Goal: Consume media (video, audio): Consume media (video, audio)

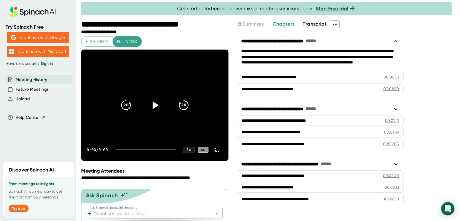
click at [317, 23] on span "Transcript" at bounding box center [315, 24] width 24 height 6
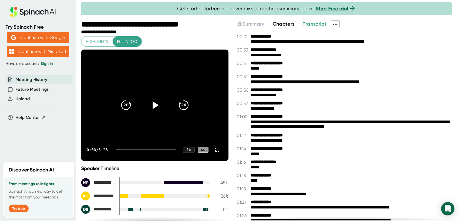
click at [314, 41] on div "**********" at bounding box center [353, 41] width 205 height 5
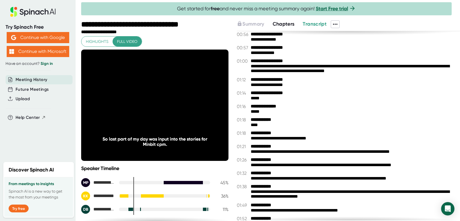
scroll to position [28, 0]
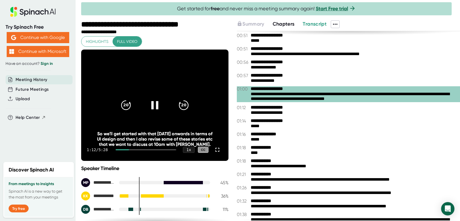
click at [149, 106] on icon at bounding box center [155, 105] width 14 height 14
click at [149, 108] on icon at bounding box center [155, 105] width 14 height 14
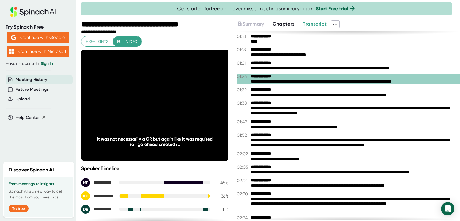
scroll to position [167, 0]
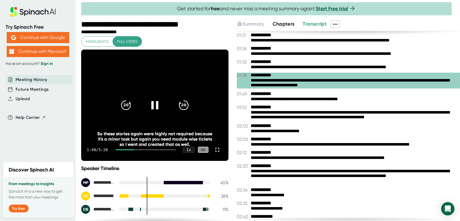
click at [148, 105] on icon at bounding box center [155, 105] width 14 height 14
click at [160, 102] on div at bounding box center [154, 104] width 23 height 23
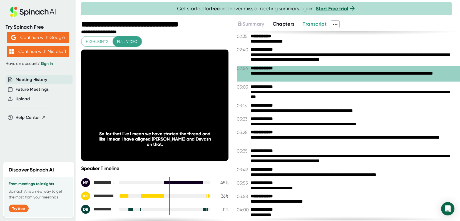
scroll to position [361, 0]
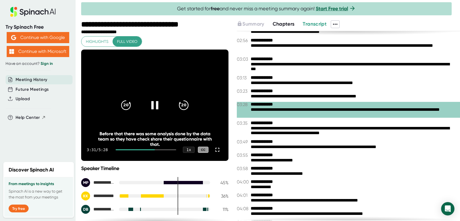
click at [157, 105] on icon at bounding box center [155, 105] width 14 height 14
